Goal: Information Seeking & Learning: Learn about a topic

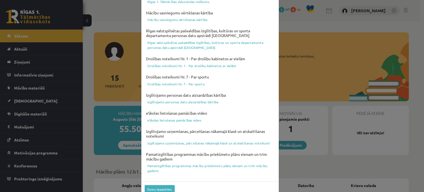
scroll to position [205, 0]
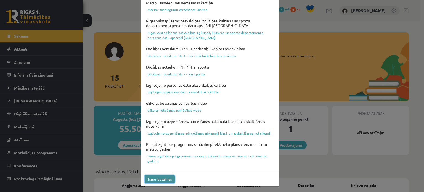
click at [159, 179] on button "Esmu iepazinies" at bounding box center [160, 179] width 30 height 8
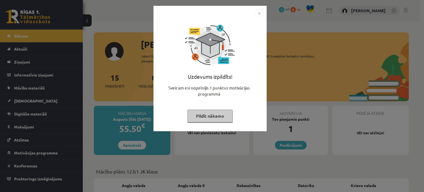
click at [220, 114] on button "Pildīt nākamo" at bounding box center [210, 116] width 45 height 13
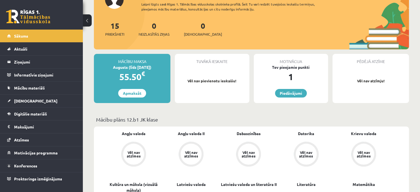
scroll to position [53, 0]
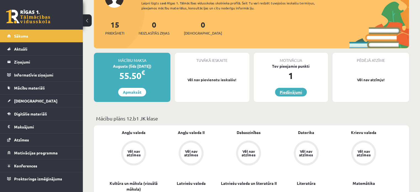
click at [291, 91] on link "Piedāvājumi" at bounding box center [291, 92] width 32 height 9
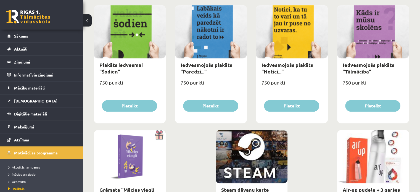
scroll to position [656, 0]
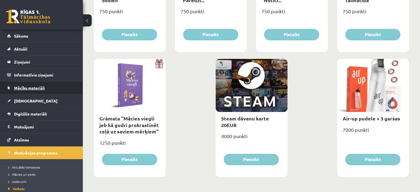
click at [38, 87] on span "Mācību materiāli" at bounding box center [29, 87] width 31 height 5
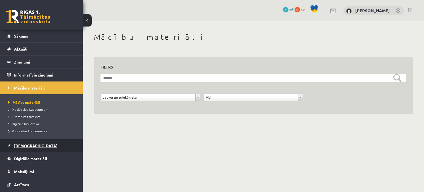
click at [32, 146] on link "[DEMOGRAPHIC_DATA]" at bounding box center [41, 145] width 69 height 13
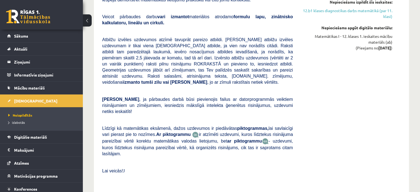
scroll to position [271, 0]
click at [38, 150] on legend "Maksājumi 0" at bounding box center [45, 150] width 62 height 13
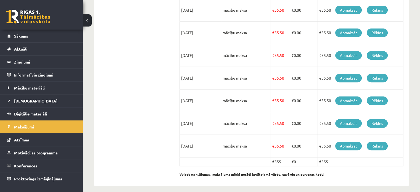
scroll to position [237, 0]
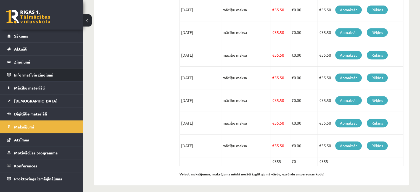
click at [15, 76] on legend "Informatīvie ziņojumi 0" at bounding box center [45, 74] width 62 height 13
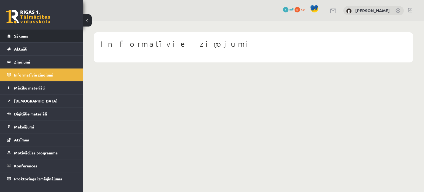
click at [20, 41] on link "Sākums" at bounding box center [41, 36] width 69 height 13
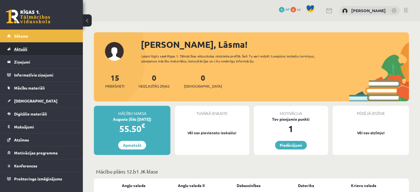
click at [23, 50] on span "Aktuāli" at bounding box center [20, 48] width 13 height 5
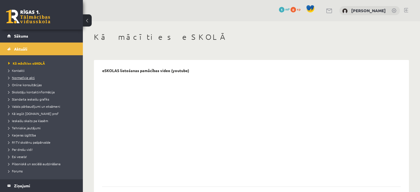
click at [25, 76] on span "Normatīvie akti" at bounding box center [21, 77] width 27 height 4
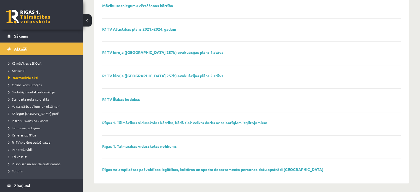
scroll to position [375, 0]
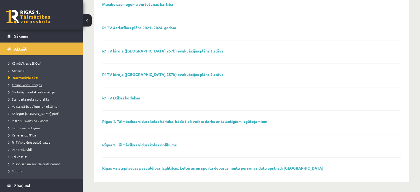
click at [34, 85] on span "Online konsultācijas" at bounding box center [24, 85] width 33 height 4
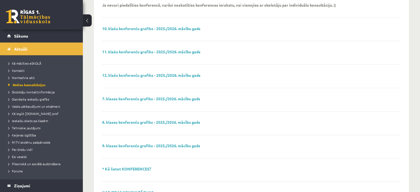
scroll to position [78, 0]
click at [33, 114] on span "Kā iegūt [DOMAIN_NAME] prof" at bounding box center [33, 113] width 50 height 4
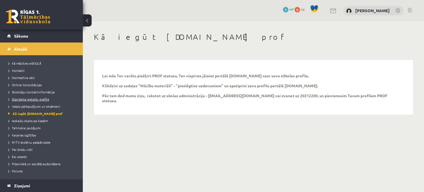
click at [35, 97] on span "Standarta ieskaišu grafiks" at bounding box center [28, 99] width 41 height 4
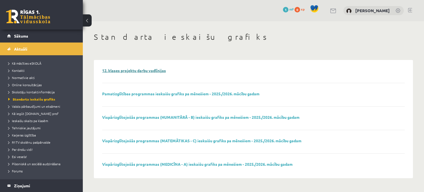
click at [138, 69] on link "12. klases projektu darbu vadlīnijas" at bounding box center [134, 70] width 64 height 5
click at [220, 117] on link "Vispārizglītojošās programmas (HUMANITĀRĀ - B) ieskaišu grafiks pa mēnešiem - 2…" at bounding box center [200, 117] width 197 height 5
click at [51, 107] on span "Valsts pārbaudījumi un eksāmeni" at bounding box center [34, 106] width 52 height 4
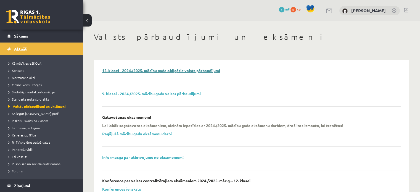
click at [153, 68] on link "12. klasei - 2024./2025. mācību gada obligātie valsts pārbaudījumi" at bounding box center [161, 70] width 118 height 5
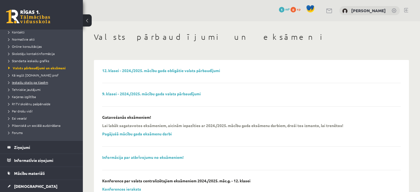
scroll to position [39, 0]
click at [22, 96] on span "Karjeras izglītība" at bounding box center [22, 96] width 28 height 4
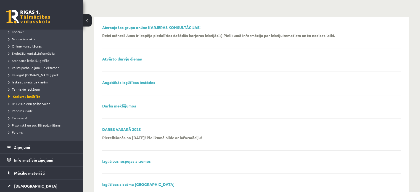
scroll to position [48, 0]
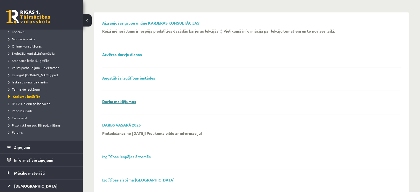
click at [123, 101] on link "Darba meklējumos" at bounding box center [119, 101] width 34 height 5
click at [43, 51] on span "Skolotāju kontaktinformācija" at bounding box center [31, 53] width 46 height 4
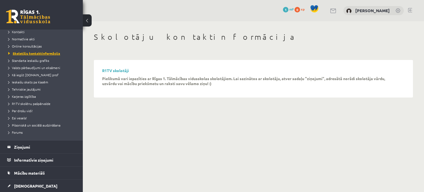
click at [43, 51] on link "Skolotāju kontaktinformācija" at bounding box center [42, 53] width 69 height 5
click at [31, 47] on span "Online konsultācijas" at bounding box center [24, 46] width 33 height 4
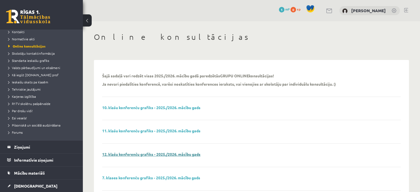
click at [170, 155] on link "12. klašu konferenču grafiks - 2025./2026. mācību gads" at bounding box center [151, 154] width 98 height 5
